Goal: Task Accomplishment & Management: Manage account settings

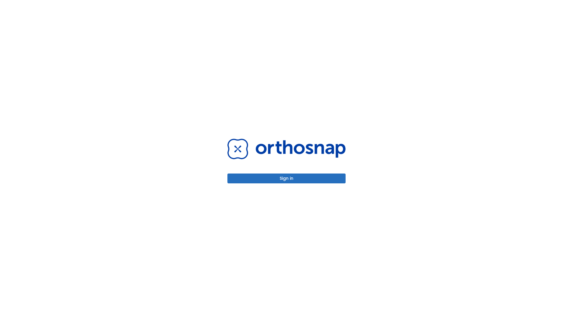
click at [287, 179] on button "Sign in" at bounding box center [286, 179] width 118 height 10
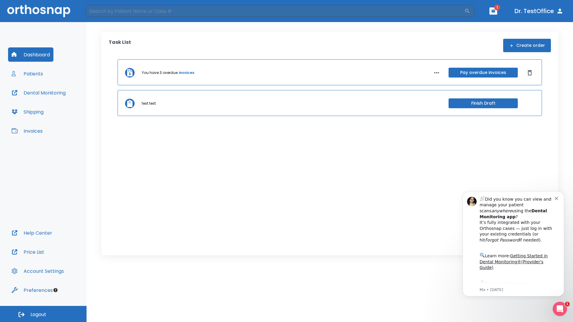
click at [43, 314] on span "Logout" at bounding box center [38, 315] width 16 height 7
